Goal: Transaction & Acquisition: Purchase product/service

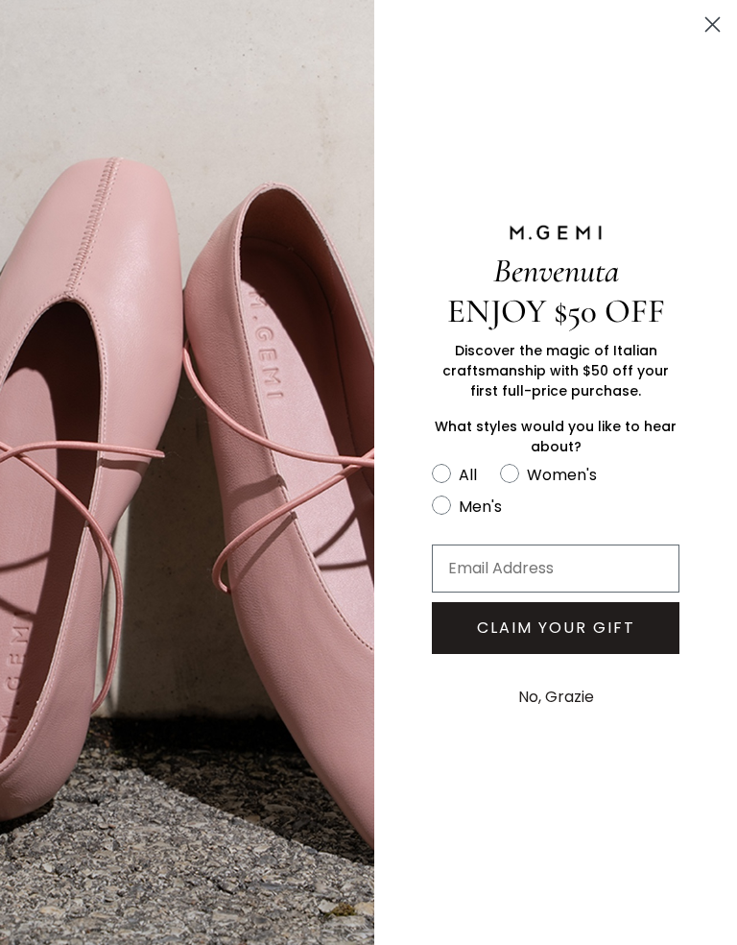
scroll to position [22, 0]
click at [712, 28] on circle "Close dialog" at bounding box center [713, 25] width 32 height 32
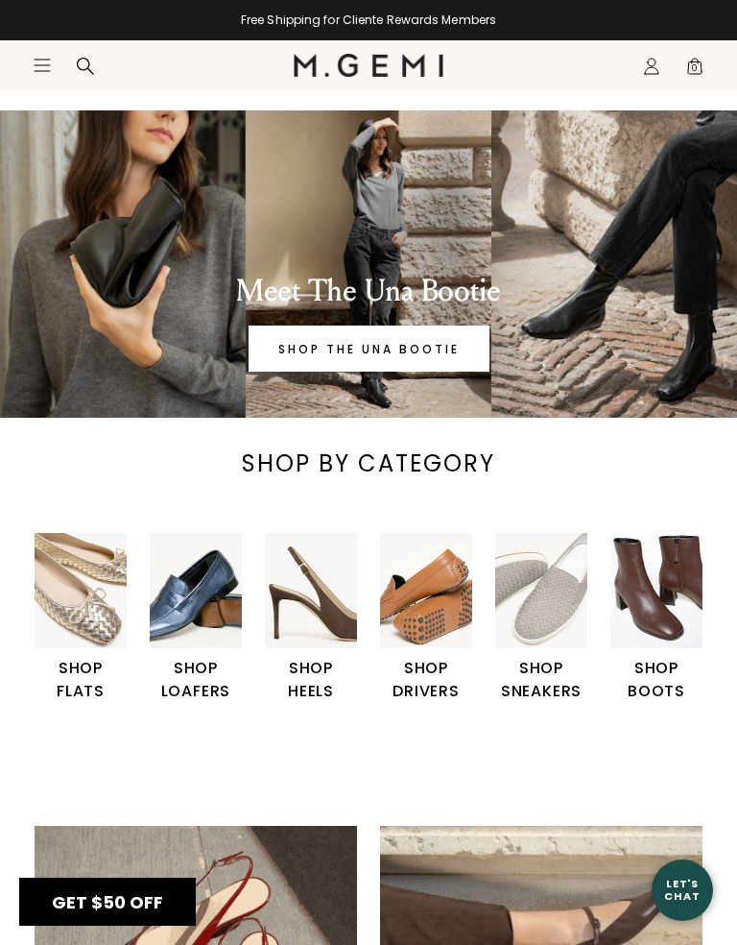
scroll to position [0, 0]
click at [179, 599] on img "2 / 6" at bounding box center [196, 590] width 92 height 115
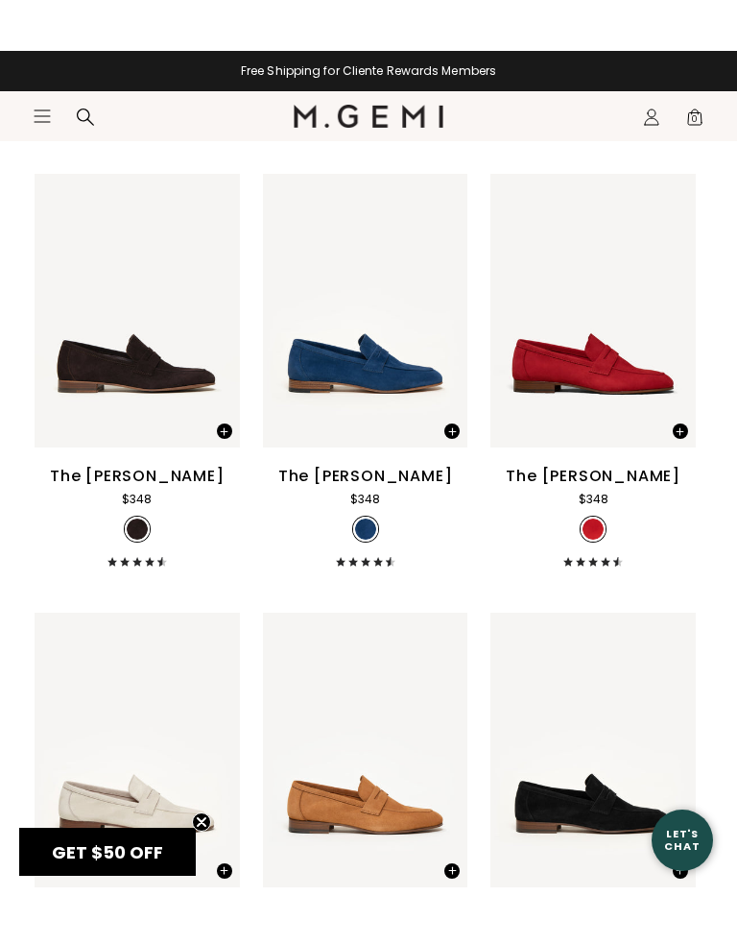
scroll to position [1523, 0]
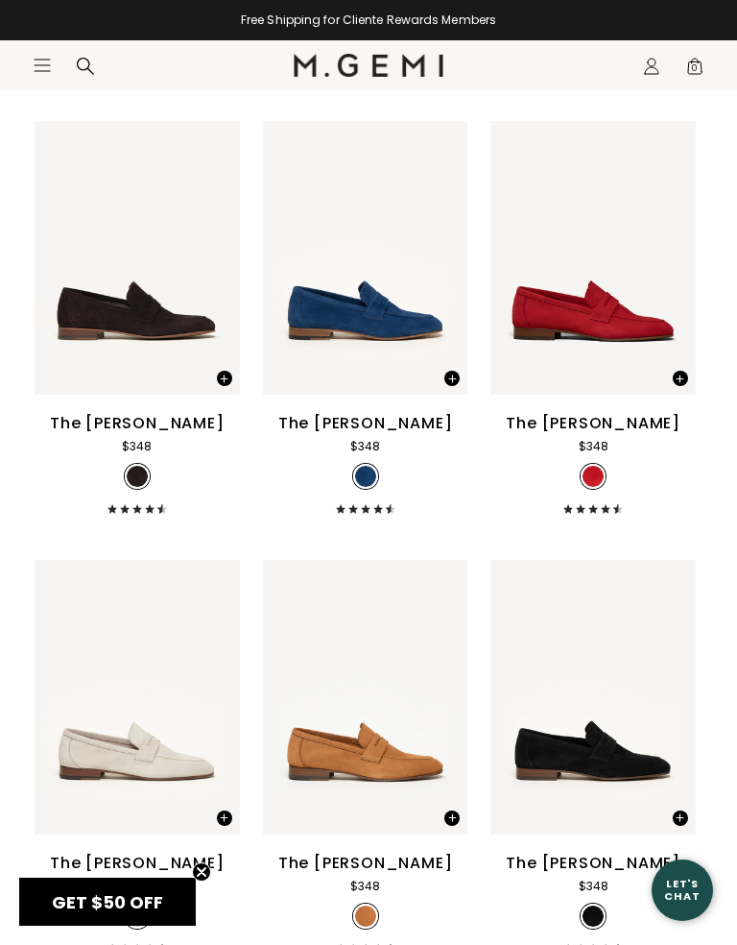
click at [117, 435] on div "The [PERSON_NAME]" at bounding box center [137, 423] width 175 height 23
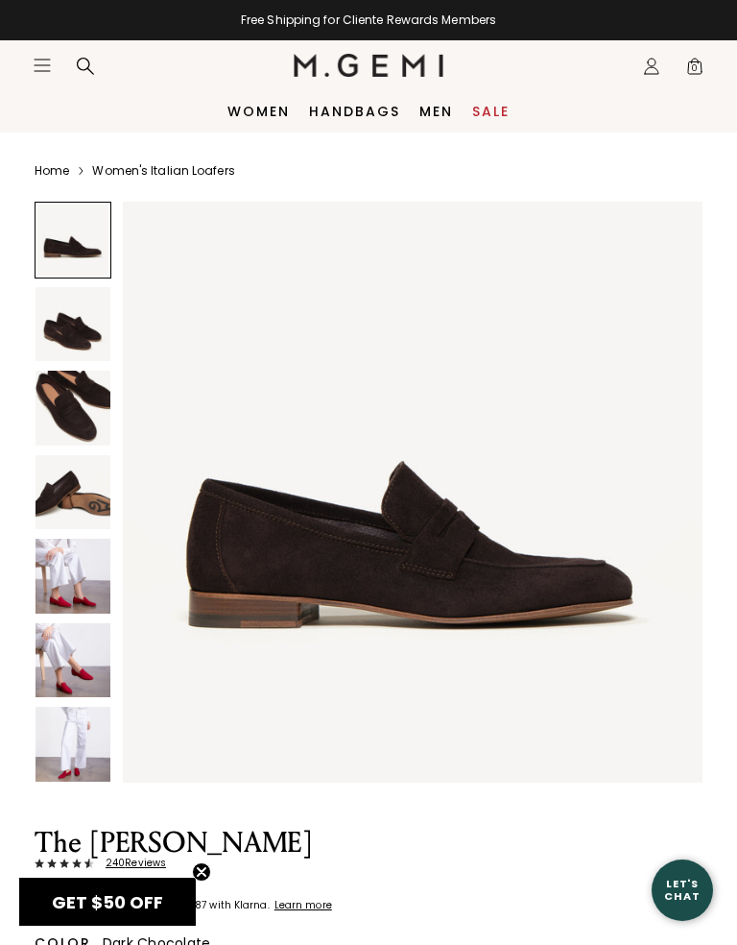
click at [66, 413] on img at bounding box center [73, 408] width 75 height 75
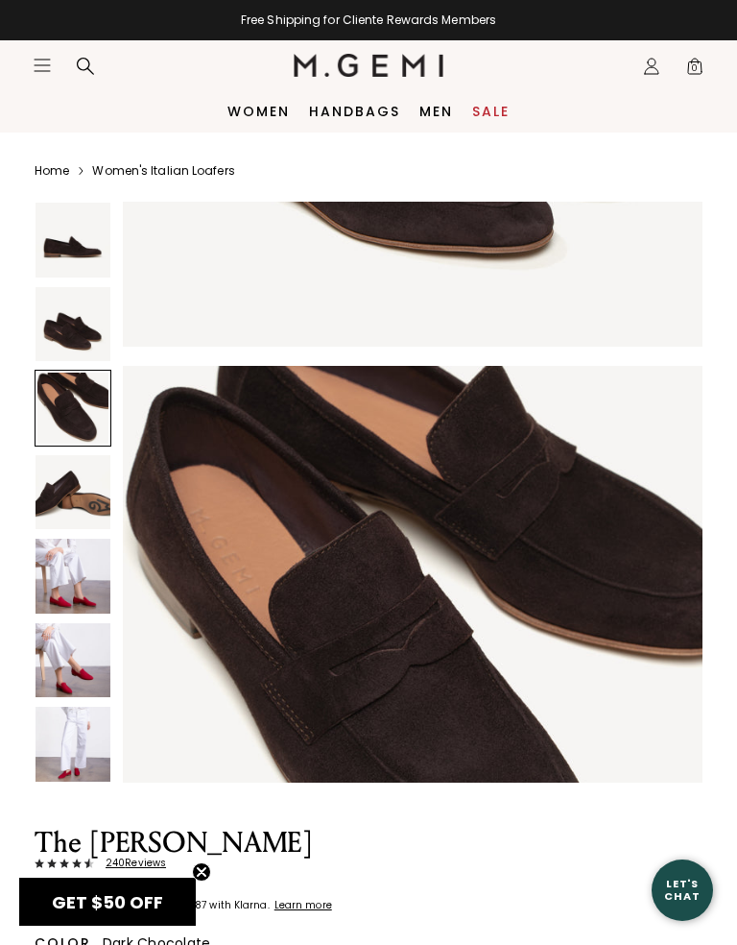
scroll to position [1199, 0]
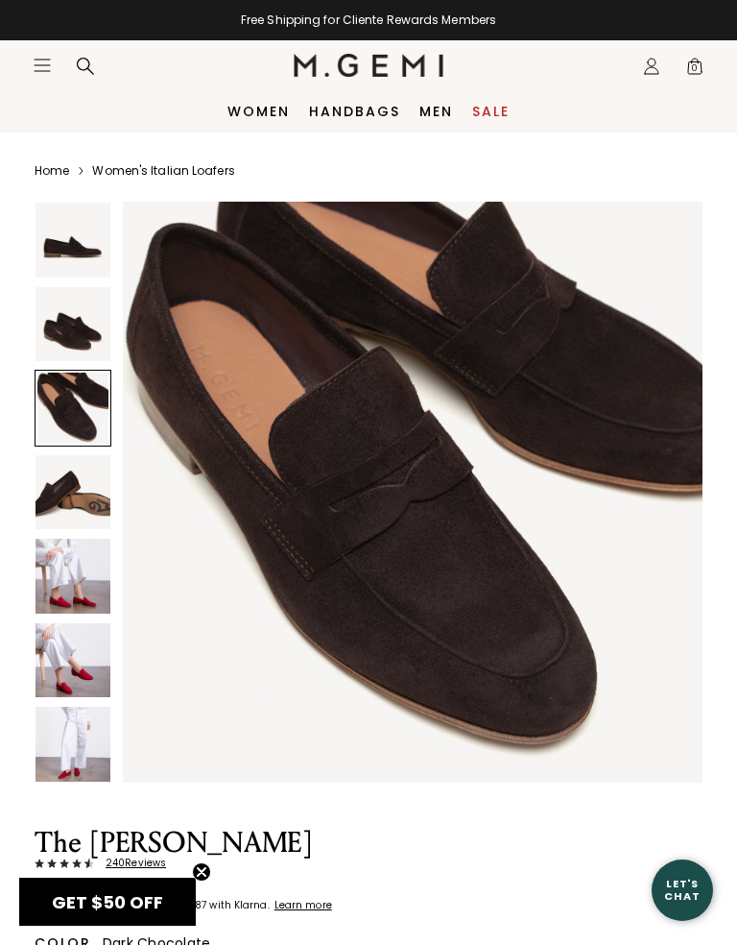
click at [70, 574] on img at bounding box center [73, 576] width 75 height 75
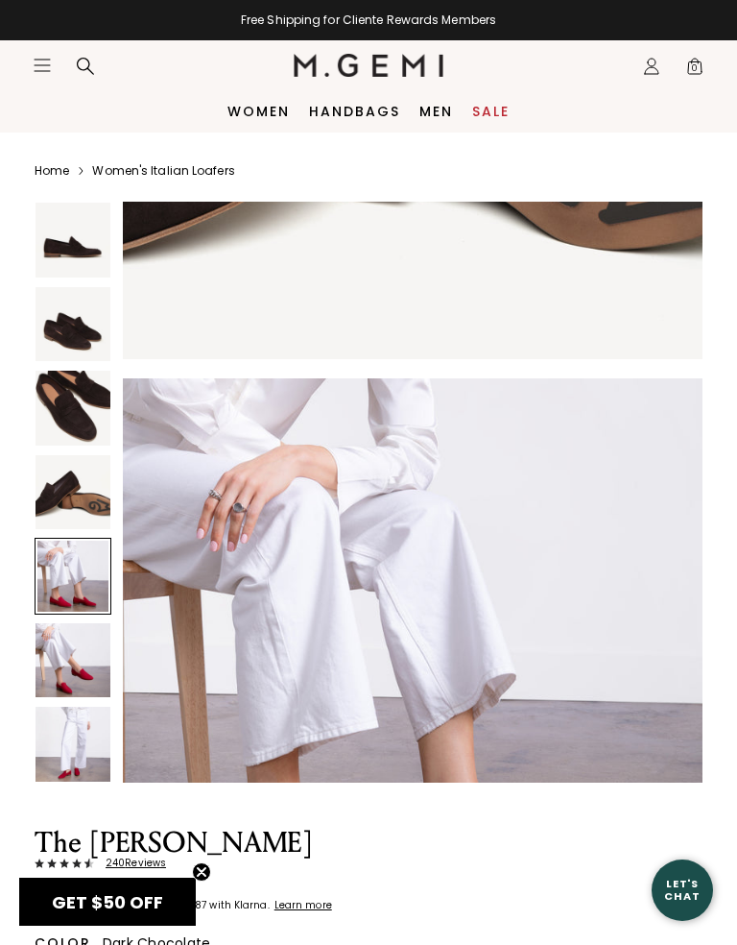
scroll to position [2399, 0]
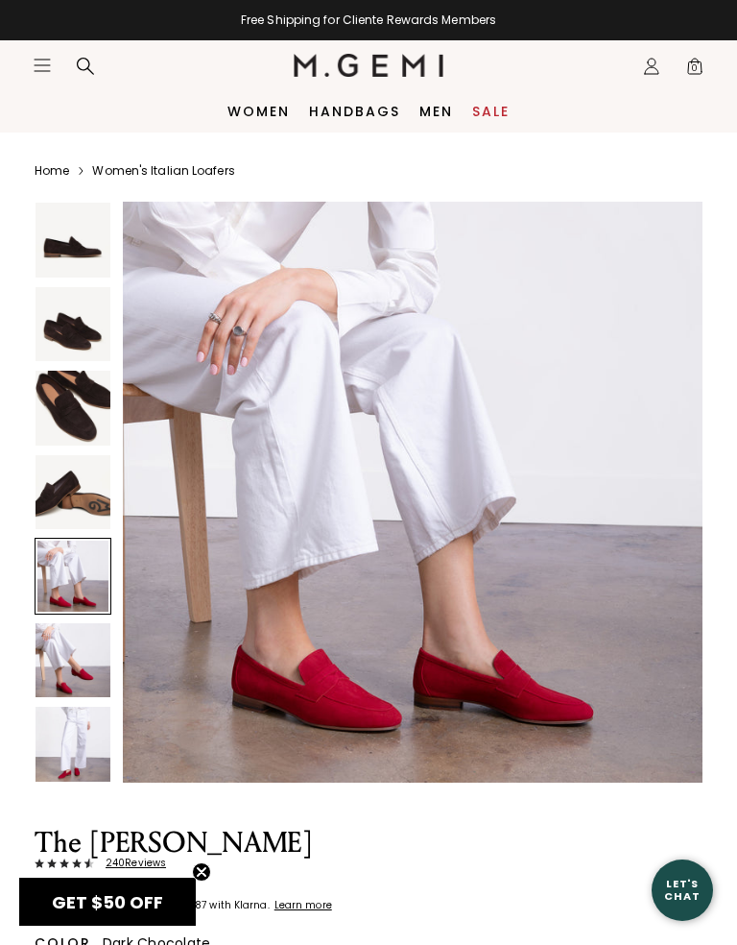
click at [62, 647] on img at bounding box center [73, 660] width 75 height 75
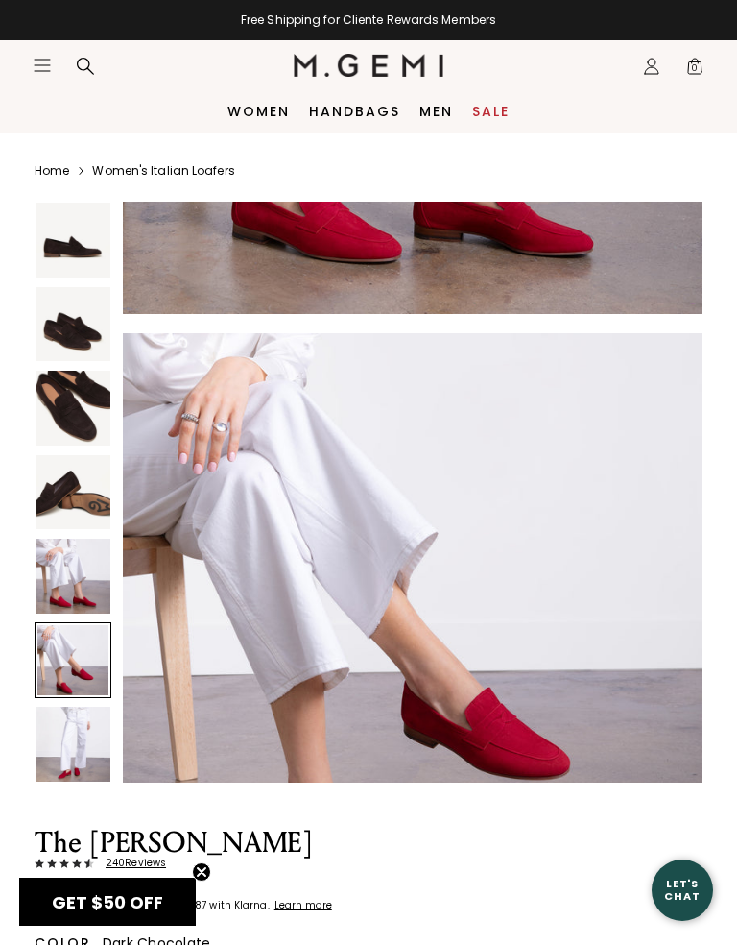
scroll to position [2999, 0]
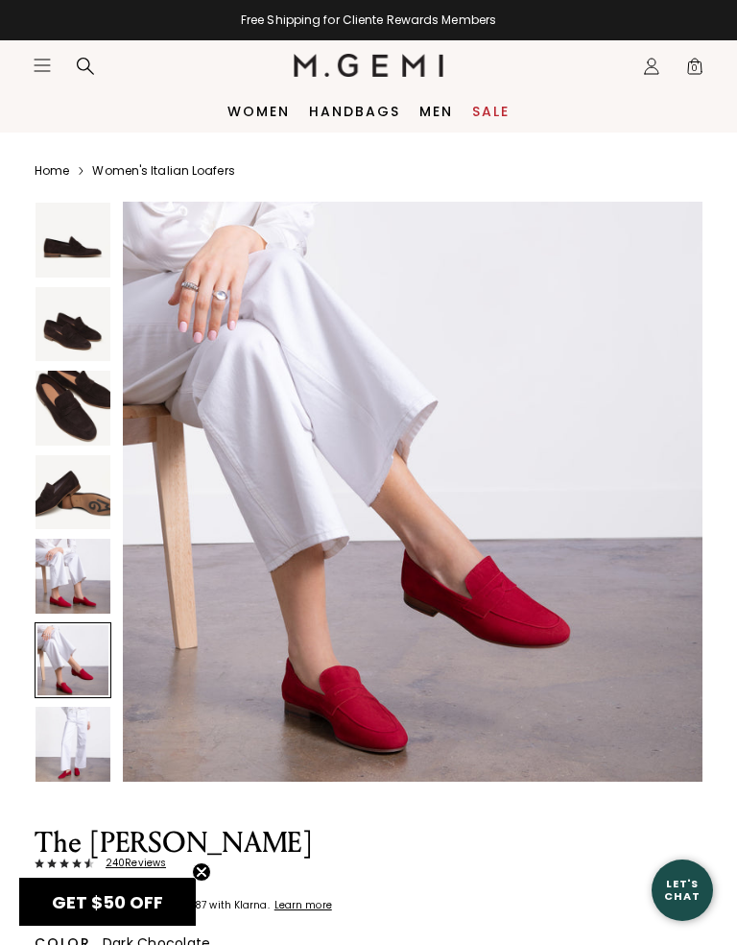
click at [76, 732] on img at bounding box center [73, 744] width 75 height 75
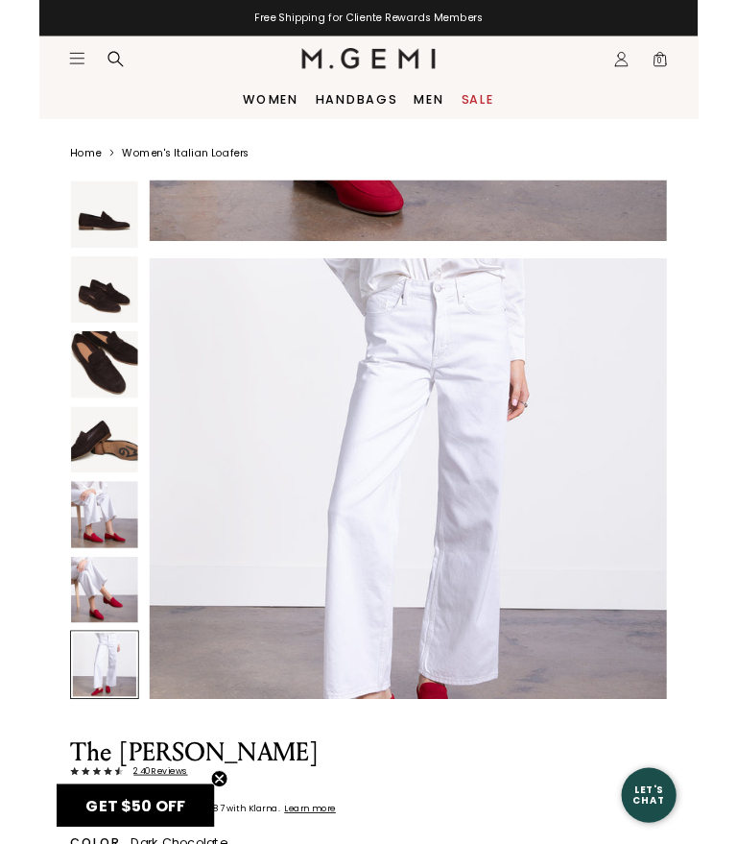
scroll to position [3598, 0]
